Goal: Information Seeking & Learning: Learn about a topic

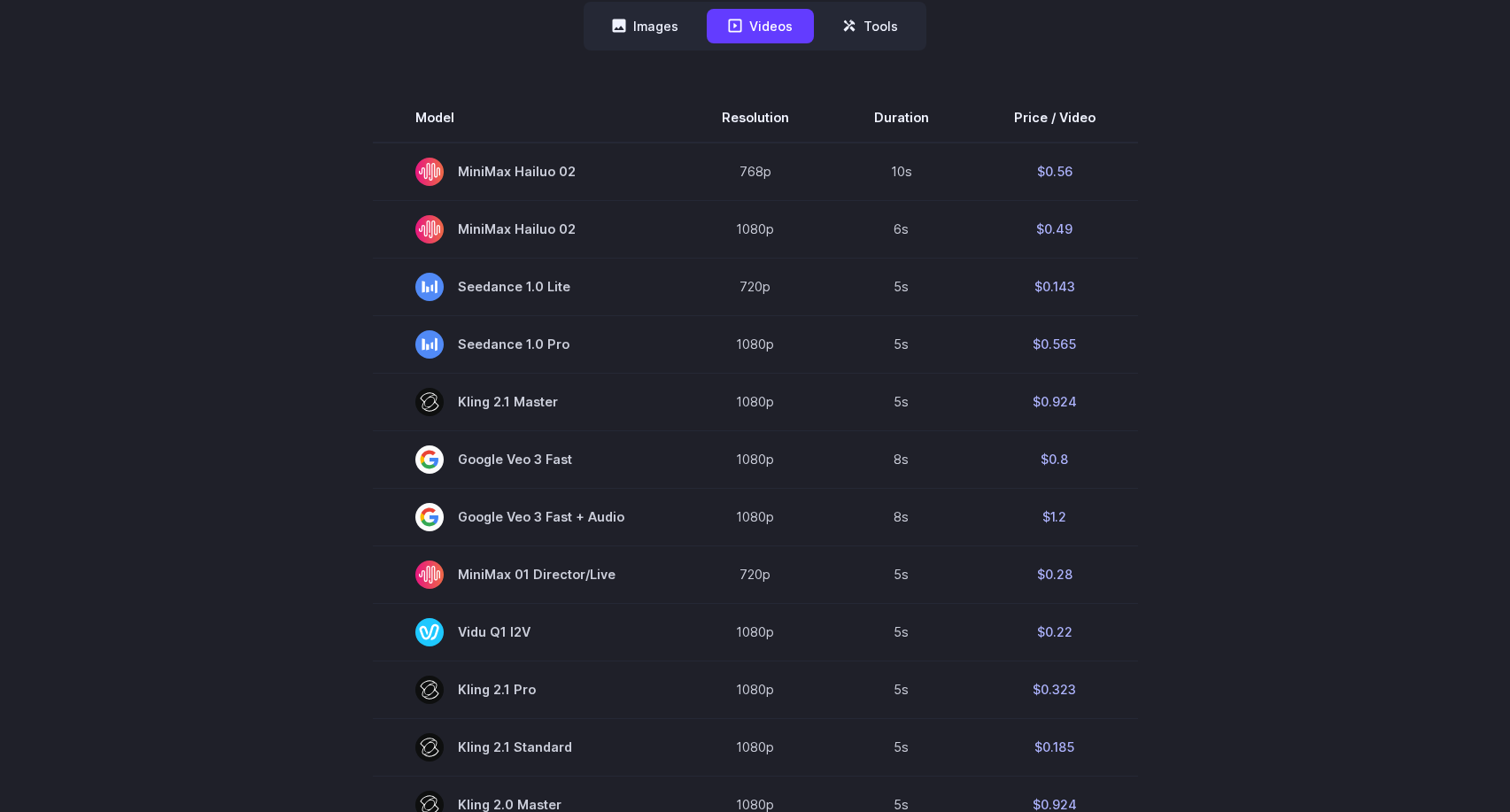
scroll to position [441, 0]
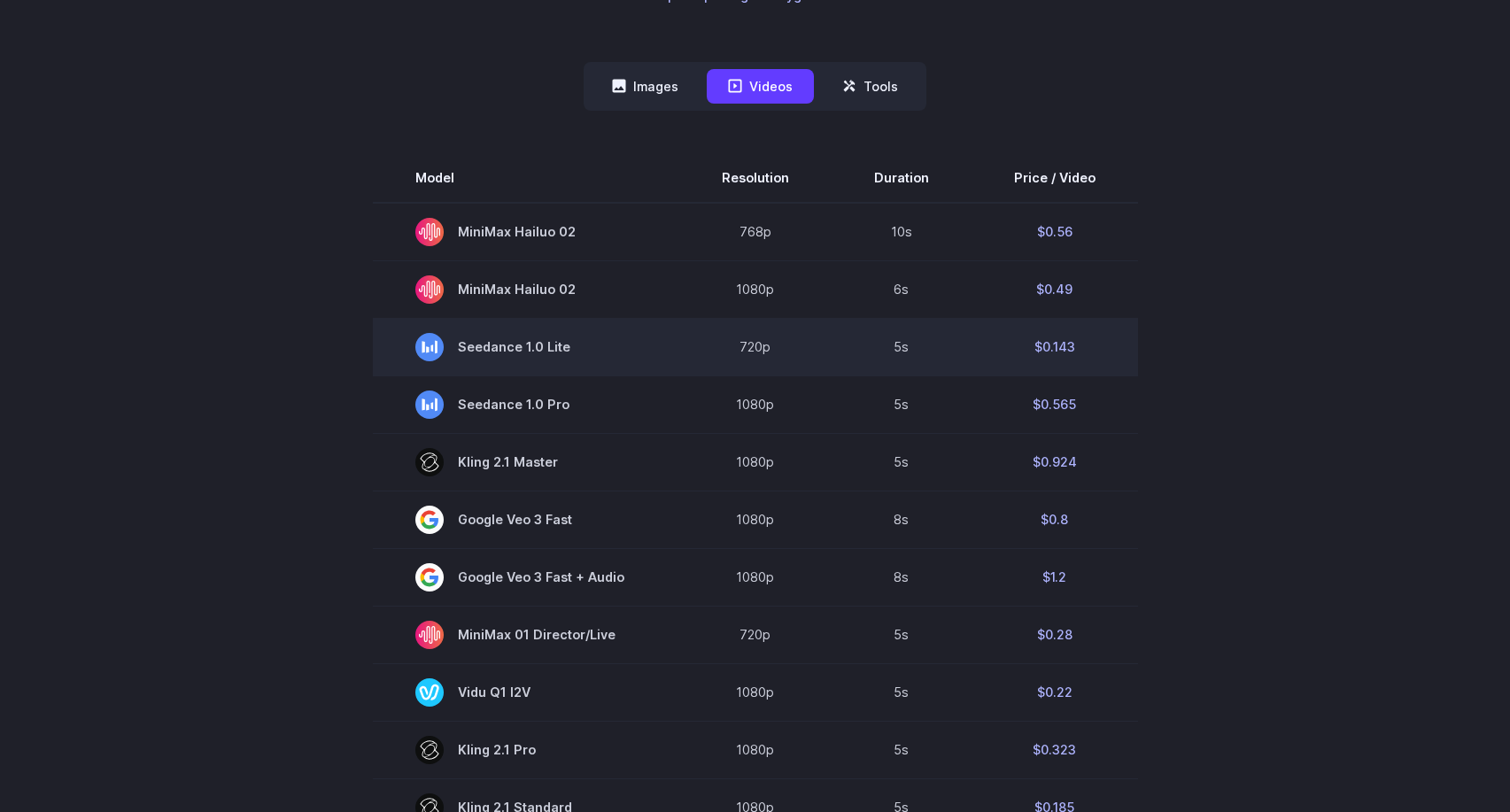
click at [1056, 349] on td "$0.143" at bounding box center [1054, 347] width 166 height 58
click at [1100, 349] on td "$0.143" at bounding box center [1054, 347] width 166 height 58
drag, startPoint x: 458, startPoint y: 346, endPoint x: 1084, endPoint y: 364, distance: 626.3
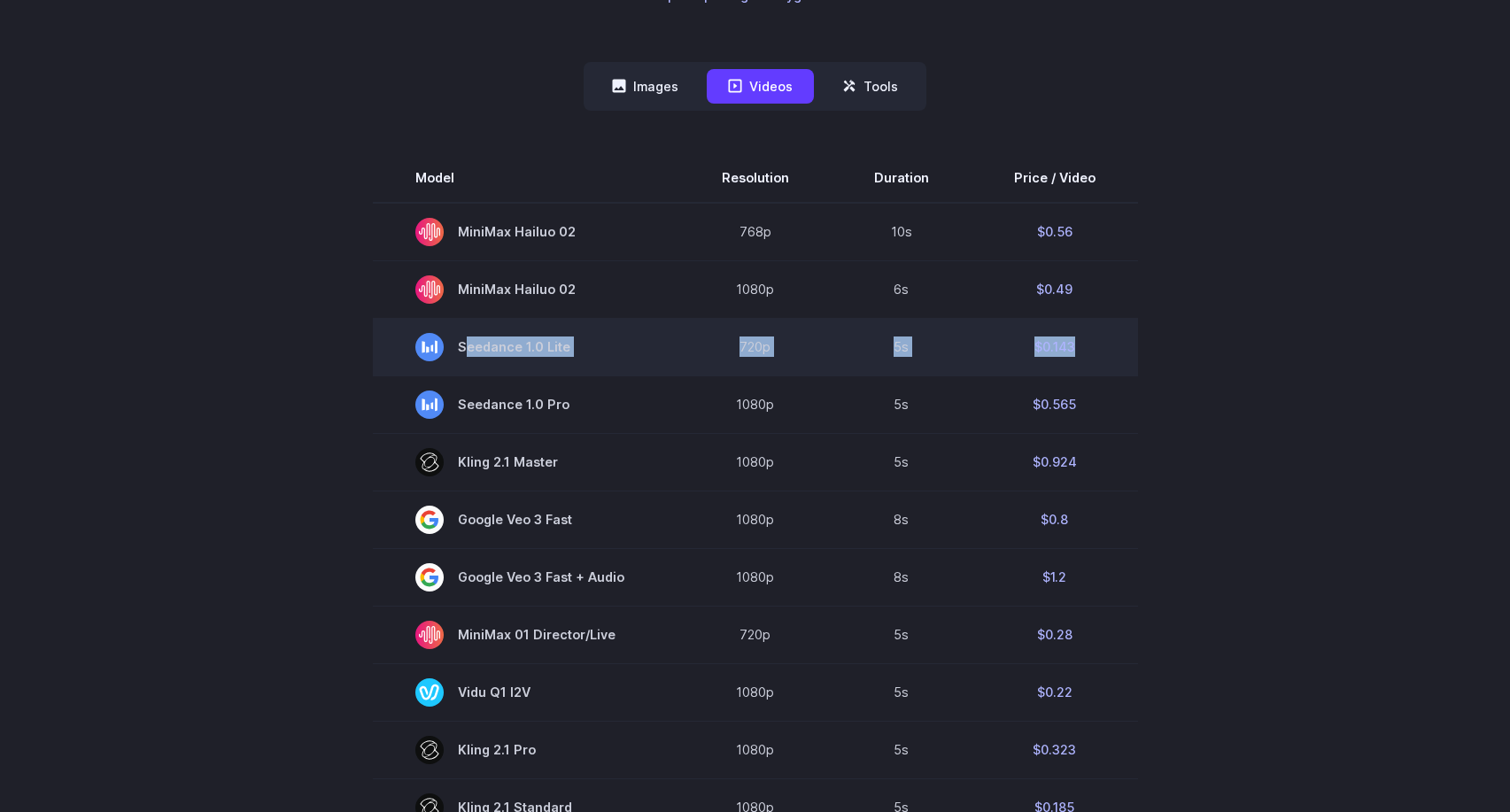
click at [1084, 364] on tr "Seedance 1.0 Lite 720p 5s $0.143" at bounding box center [755, 347] width 765 height 58
click at [1077, 351] on td "$0.143" at bounding box center [1054, 347] width 166 height 58
click at [1054, 351] on td "$0.143" at bounding box center [1054, 347] width 166 height 58
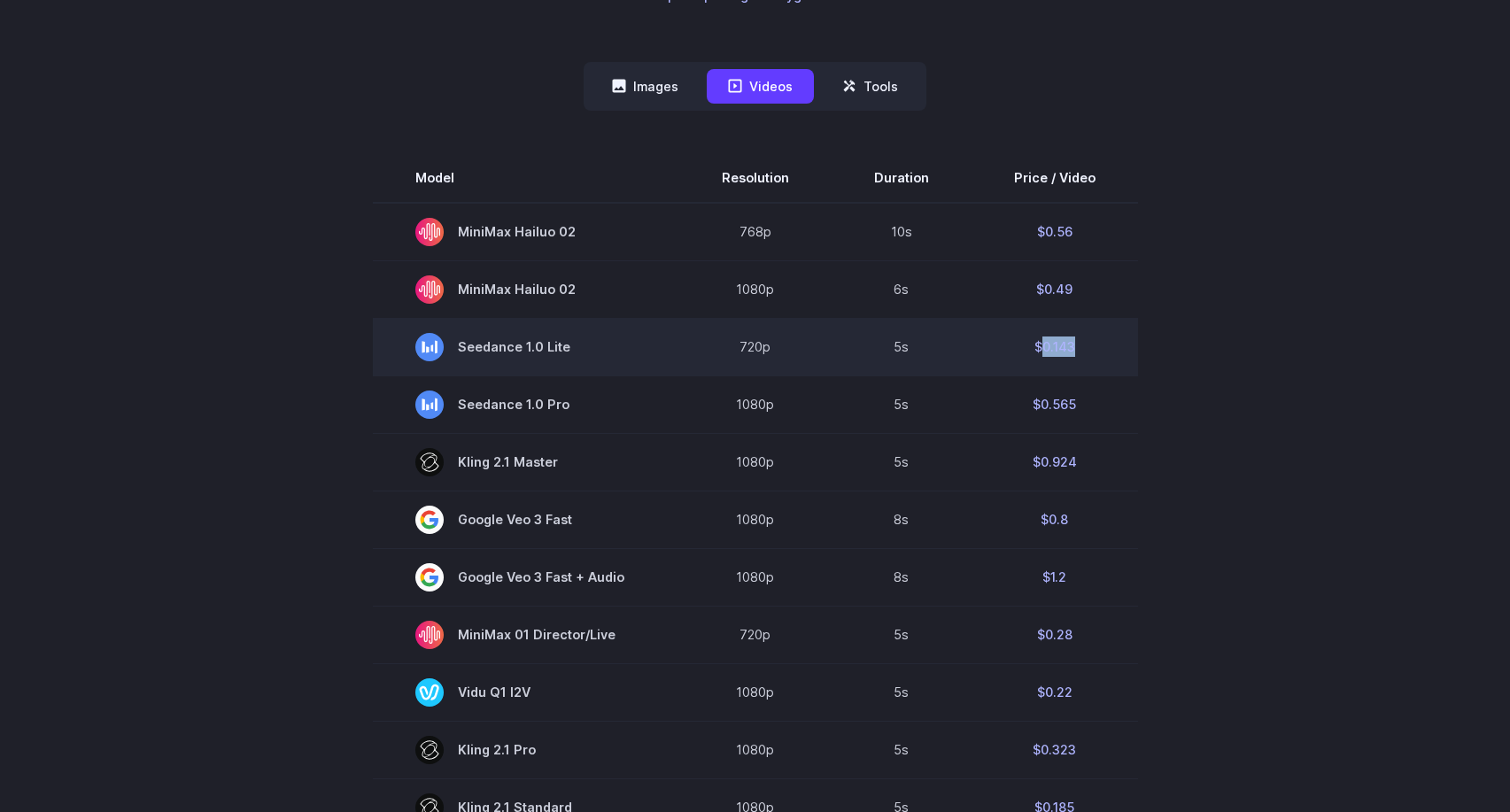
click at [1054, 351] on td "$0.143" at bounding box center [1054, 347] width 166 height 58
click at [1081, 351] on td "$0.143" at bounding box center [1054, 347] width 166 height 58
click at [889, 351] on td "5s" at bounding box center [901, 347] width 140 height 58
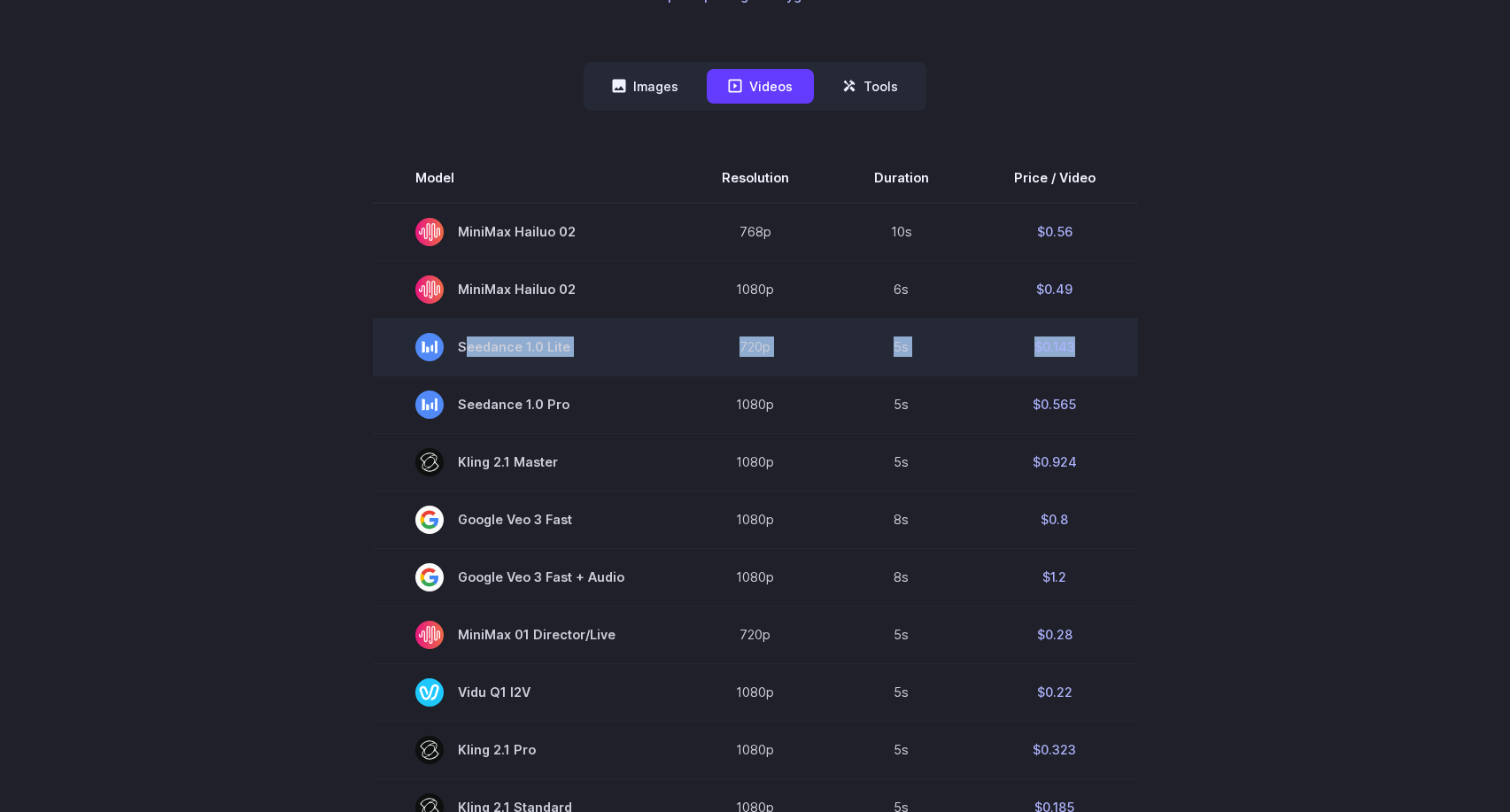
drag, startPoint x: 1086, startPoint y: 347, endPoint x: 442, endPoint y: 342, distance: 644.0
click at [440, 342] on tr "Seedance 1.0 Lite 720p 5s $0.143" at bounding box center [755, 347] width 765 height 58
click at [513, 344] on span "Seedance 1.0 Lite" at bounding box center [526, 347] width 222 height 29
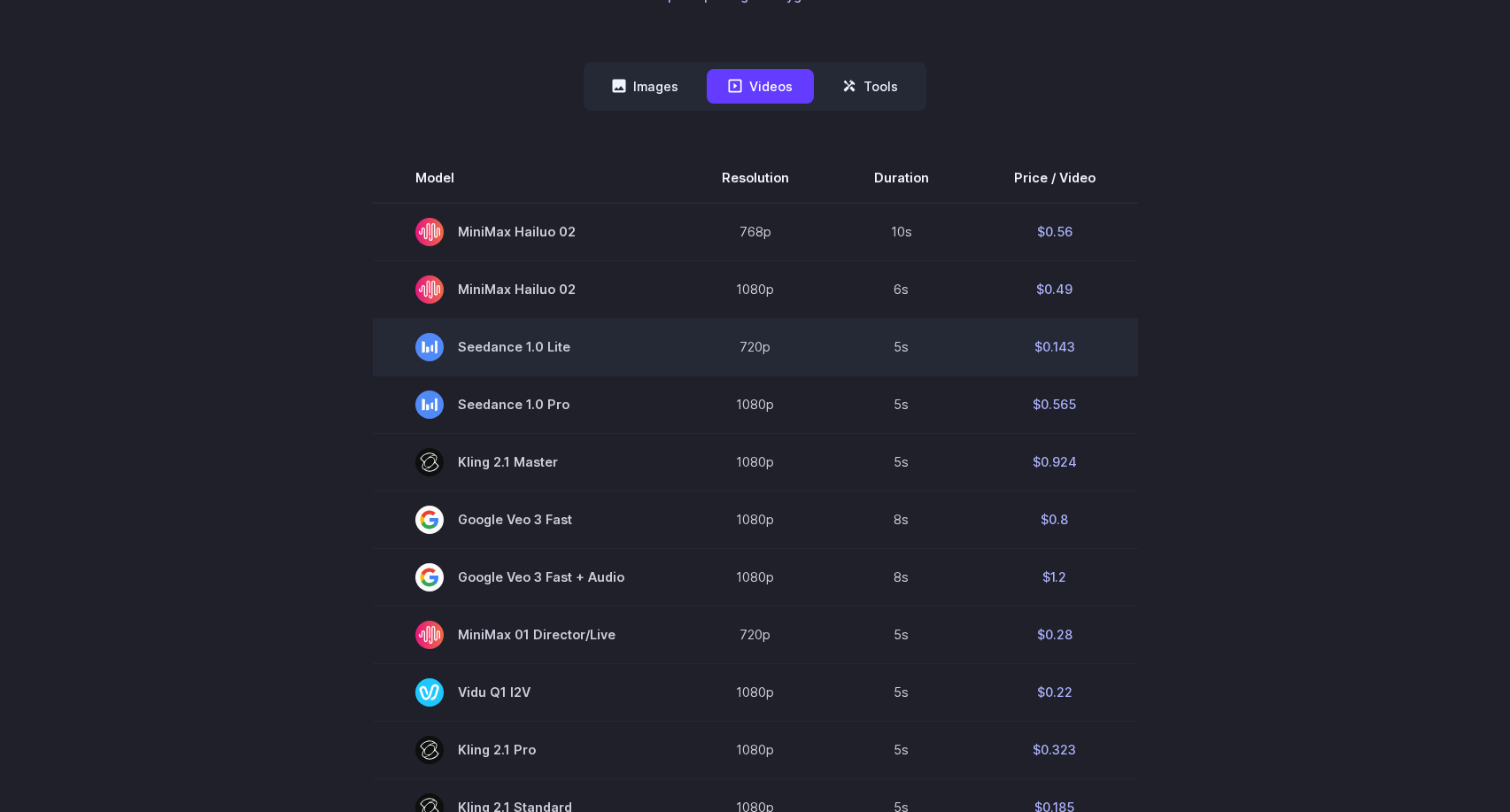
click at [698, 335] on td "720p" at bounding box center [756, 347] width 153 height 58
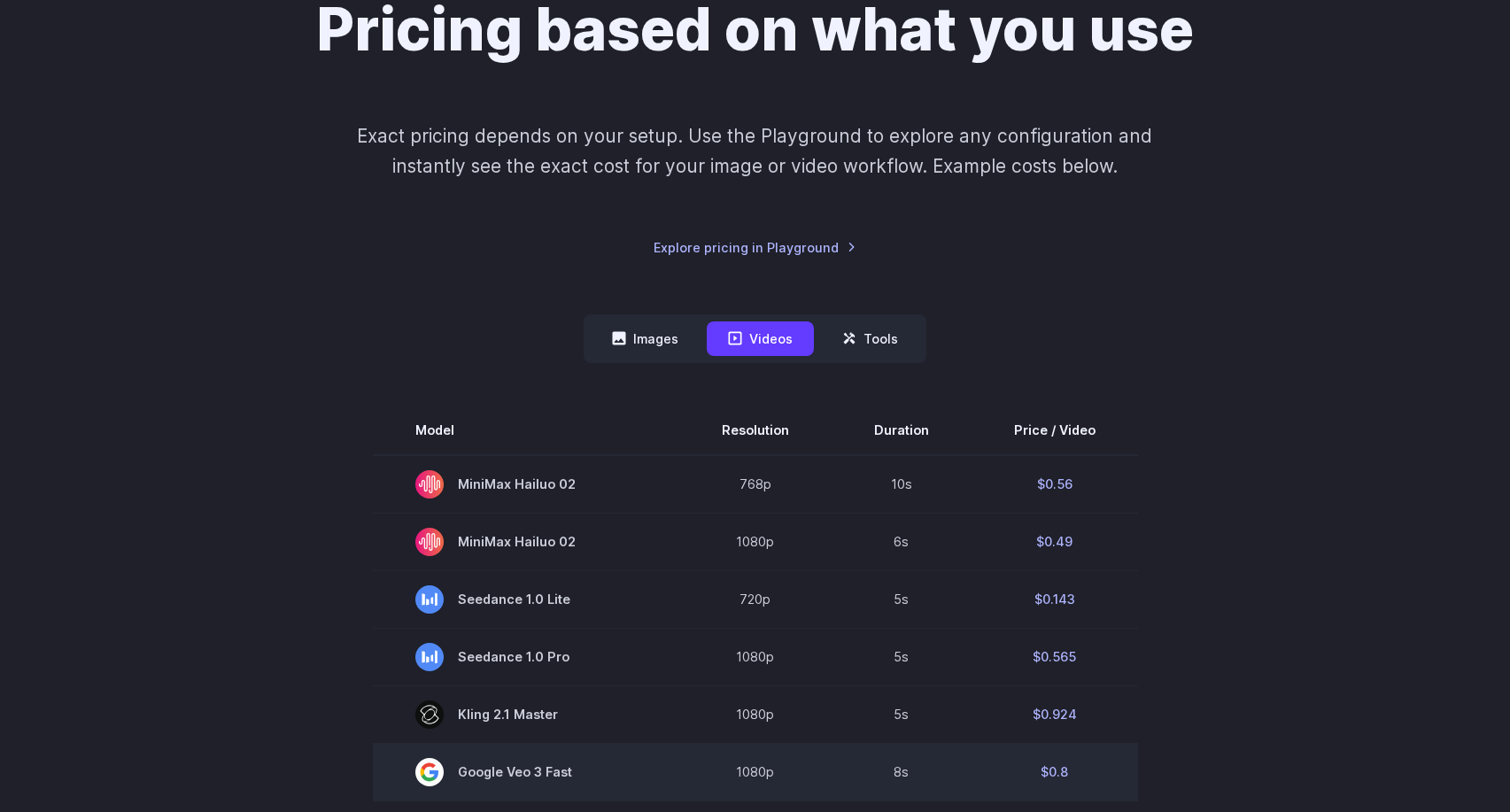
scroll to position [0, 0]
